Goal: Information Seeking & Learning: Learn about a topic

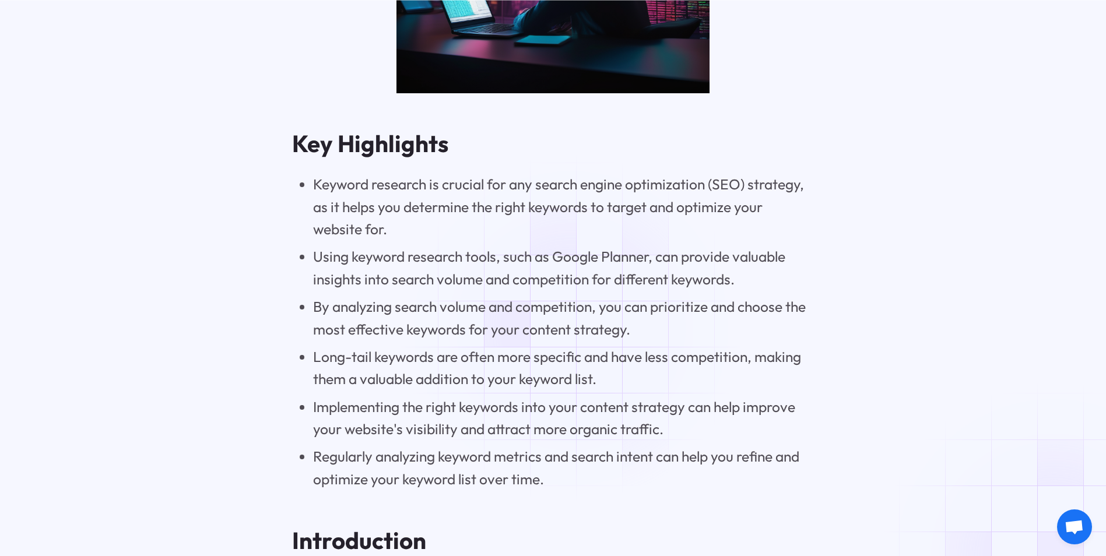
scroll to position [1224, 0]
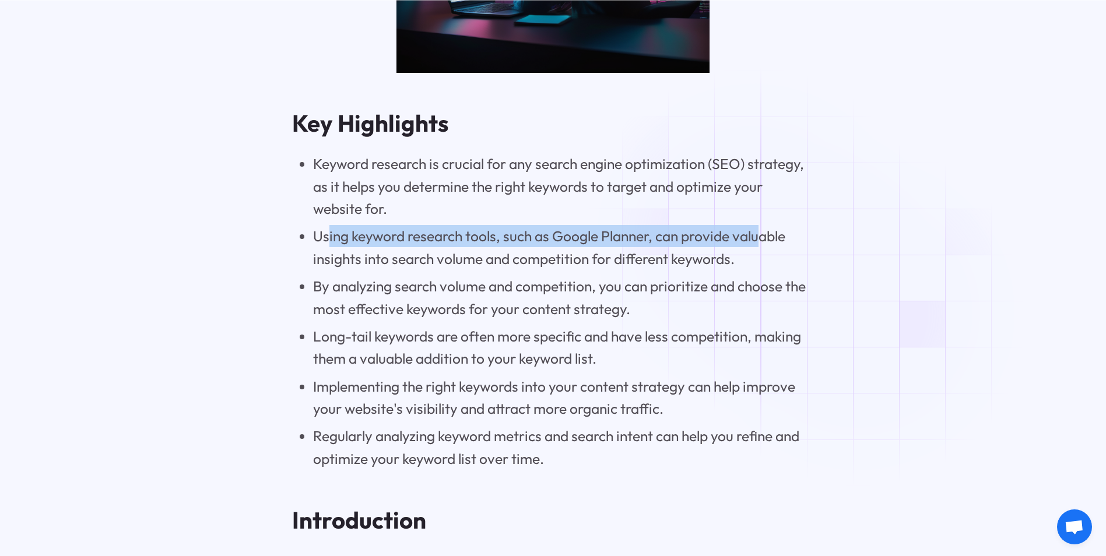
drag, startPoint x: 326, startPoint y: 244, endPoint x: 760, endPoint y: 241, distance: 433.2
click at [760, 241] on li "Using keyword research tools, such as Google Planner, can provide valuable insi…" at bounding box center [563, 247] width 501 height 45
click at [333, 237] on li "Using keyword research tools, such as Google Planner, can provide valuable insi…" at bounding box center [563, 247] width 501 height 45
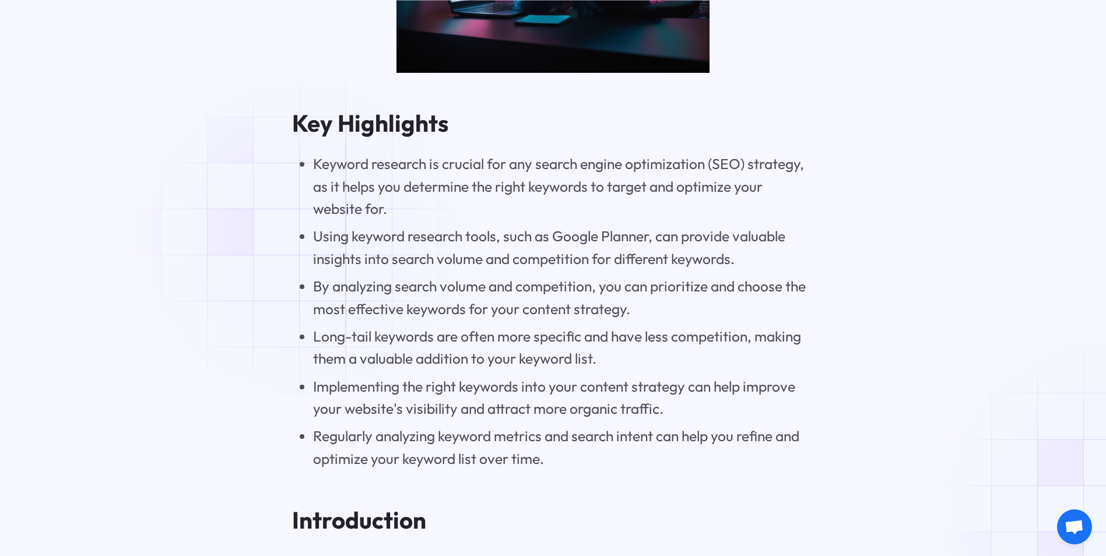
click at [304, 237] on ul "Keyword research is crucial for any search engine optimization (SEO) strategy, …" at bounding box center [553, 311] width 522 height 317
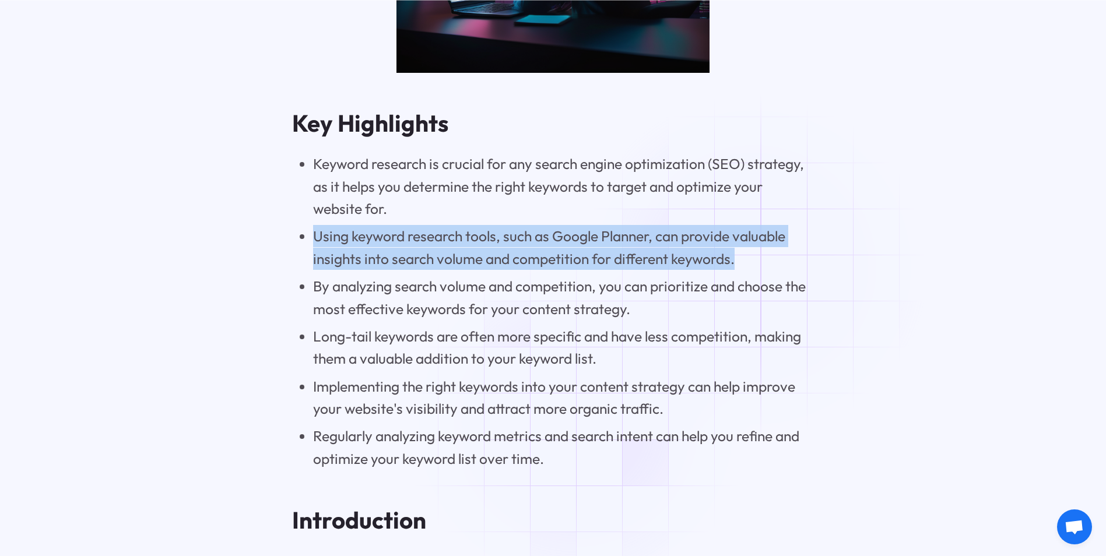
drag, startPoint x: 341, startPoint y: 238, endPoint x: 760, endPoint y: 268, distance: 419.6
click at [760, 268] on ul "Keyword research is crucial for any search engine optimization (SEO) strategy, …" at bounding box center [553, 311] width 522 height 317
click at [574, 270] on li "Using keyword research tools, such as Google Planner, can provide valuable insi…" at bounding box center [563, 247] width 501 height 45
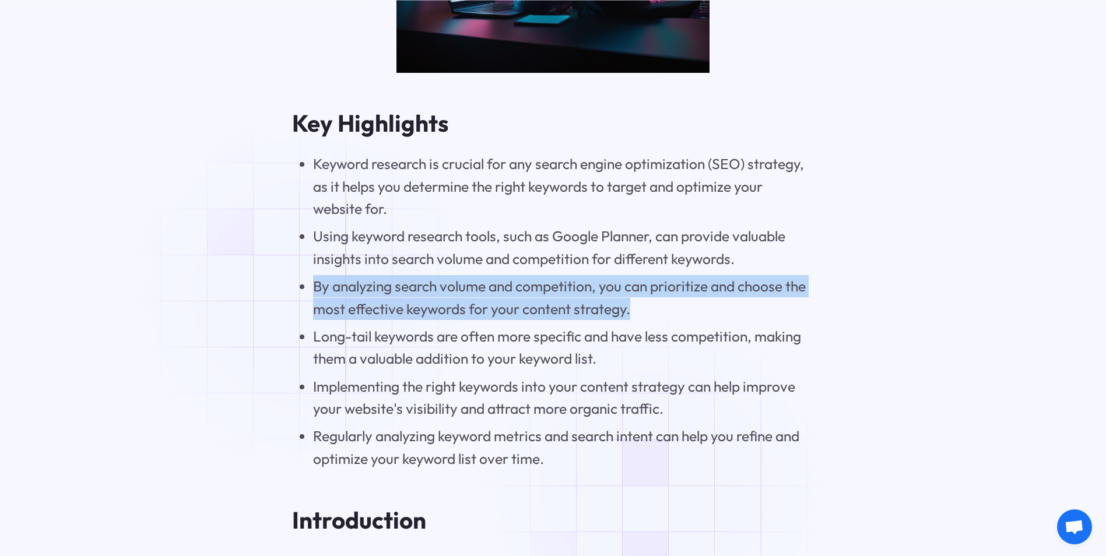
drag, startPoint x: 650, startPoint y: 324, endPoint x: 310, endPoint y: 294, distance: 341.8
click at [310, 294] on ul "Keyword research is crucial for any search engine optimization (SEO) strategy, …" at bounding box center [553, 311] width 522 height 317
click at [637, 303] on li "By analyzing search volume and competition, you can prioritize and choose the m…" at bounding box center [563, 297] width 501 height 45
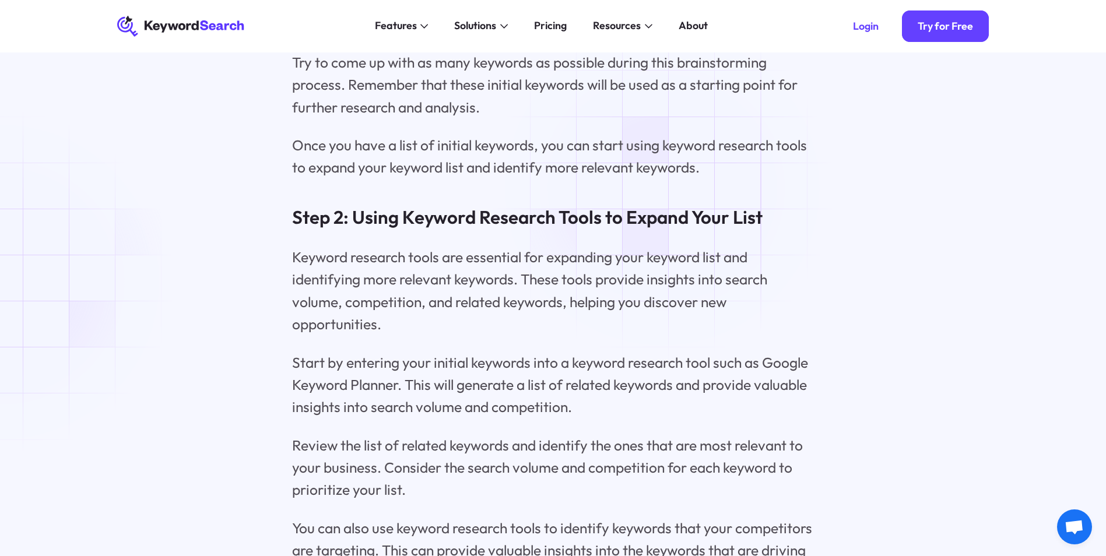
scroll to position [6122, 0]
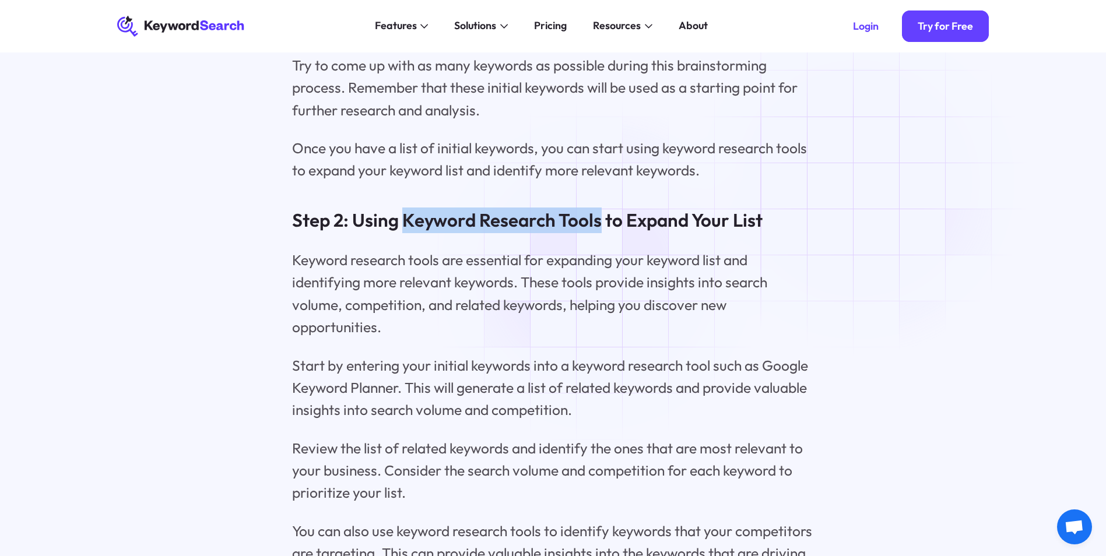
drag, startPoint x: 402, startPoint y: 268, endPoint x: 602, endPoint y: 273, distance: 200.0
click at [602, 233] on h3 "Step 2: Using Keyword Research Tools to Expand Your List" at bounding box center [553, 221] width 522 height 26
drag, startPoint x: 602, startPoint y: 273, endPoint x: 578, endPoint y: 268, distance: 23.8
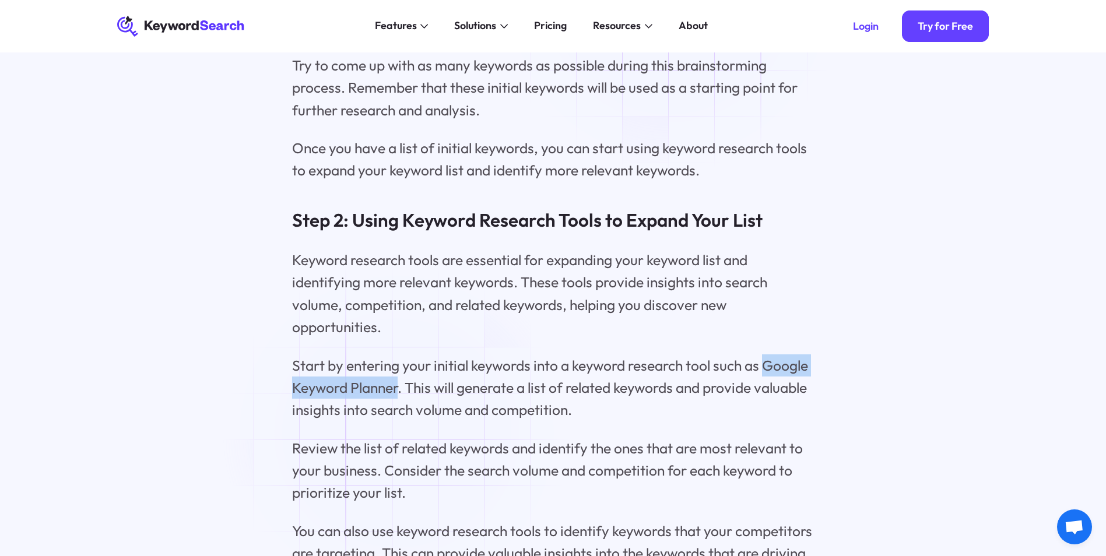
drag, startPoint x: 764, startPoint y: 411, endPoint x: 400, endPoint y: 433, distance: 365.1
click at [400, 422] on p "Start by entering your initial keywords into a keyword research tool such as Go…" at bounding box center [553, 387] width 522 height 67
drag, startPoint x: 400, startPoint y: 433, endPoint x: 387, endPoint y: 436, distance: 13.2
copy p "Google Keyword Planner"
click at [658, 339] on p "Keyword research tools are essential for expanding your keyword list and identi…" at bounding box center [553, 294] width 522 height 90
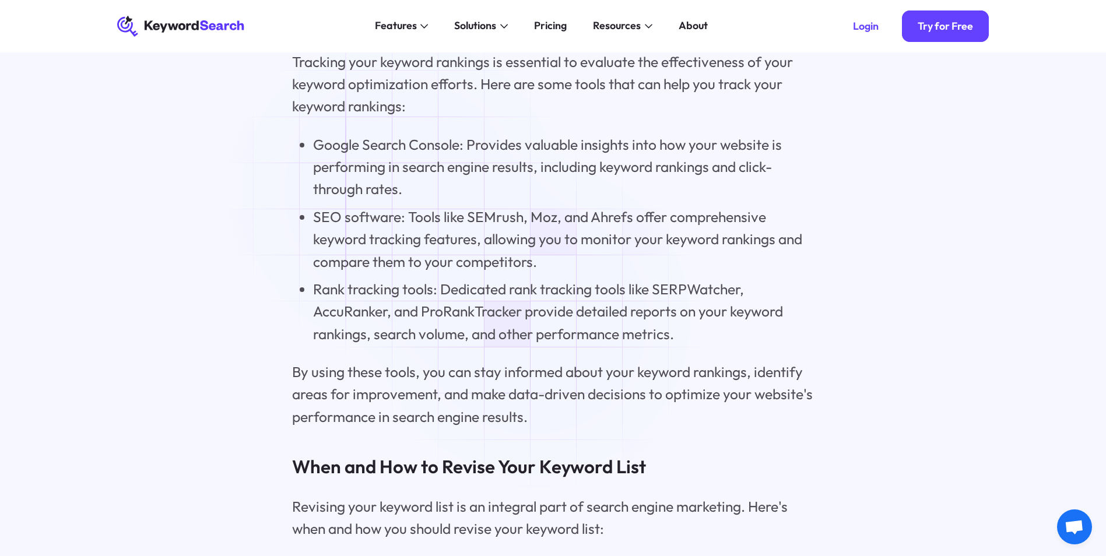
scroll to position [11194, 0]
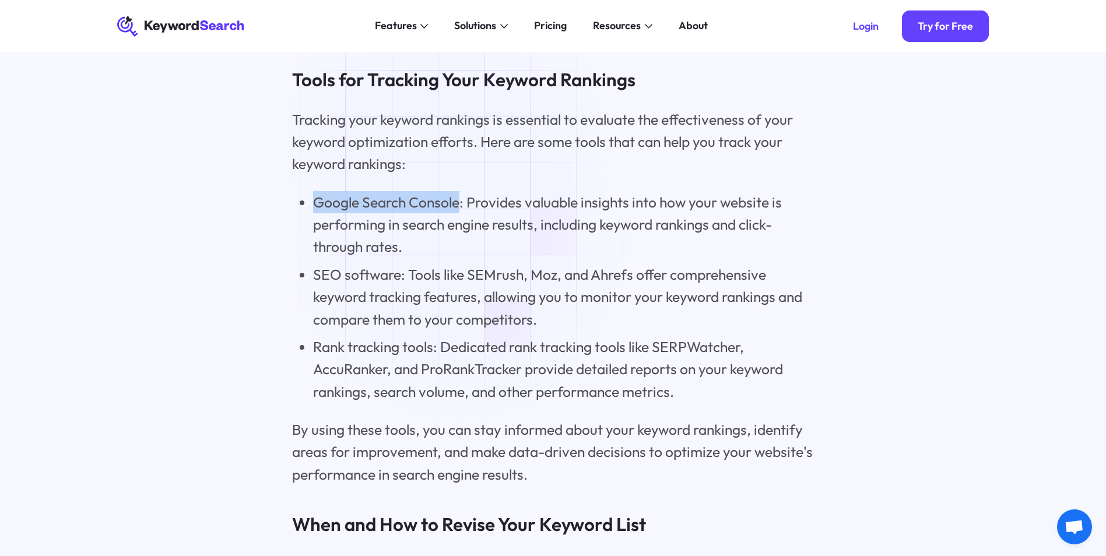
drag, startPoint x: 311, startPoint y: 261, endPoint x: 461, endPoint y: 262, distance: 150.4
click at [461, 262] on ul "Google Search Console: Provides valuable insights into how your website is perf…" at bounding box center [553, 297] width 522 height 212
drag, startPoint x: 461, startPoint y: 262, endPoint x: 438, endPoint y: 261, distance: 23.3
click at [635, 331] on li "SEO software: Tools like SEMrush, Moz, and Ahrefs offer comprehensive keyword t…" at bounding box center [563, 297] width 501 height 67
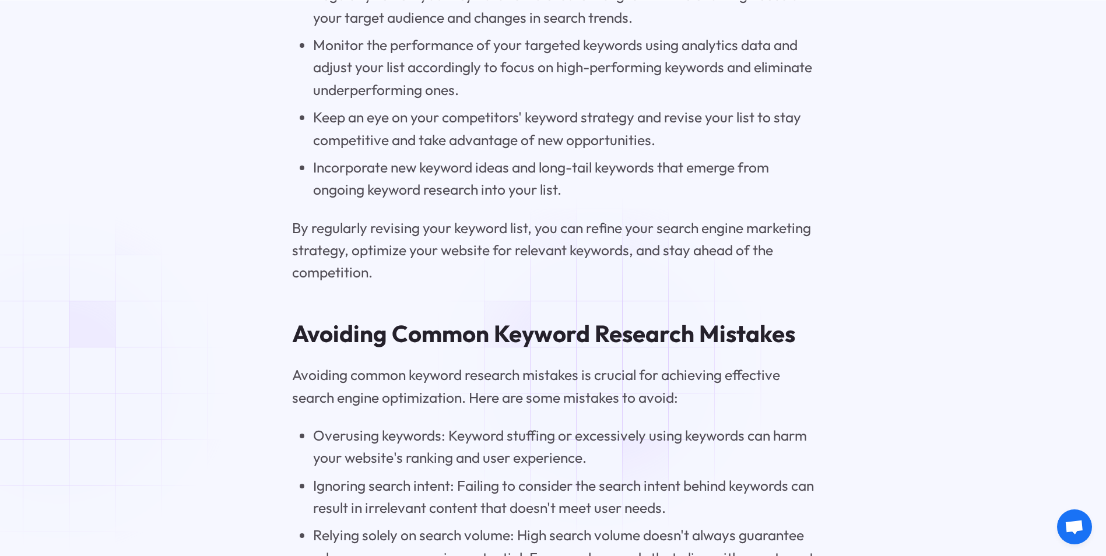
scroll to position [11835, 0]
